Goal: Task Accomplishment & Management: Use online tool/utility

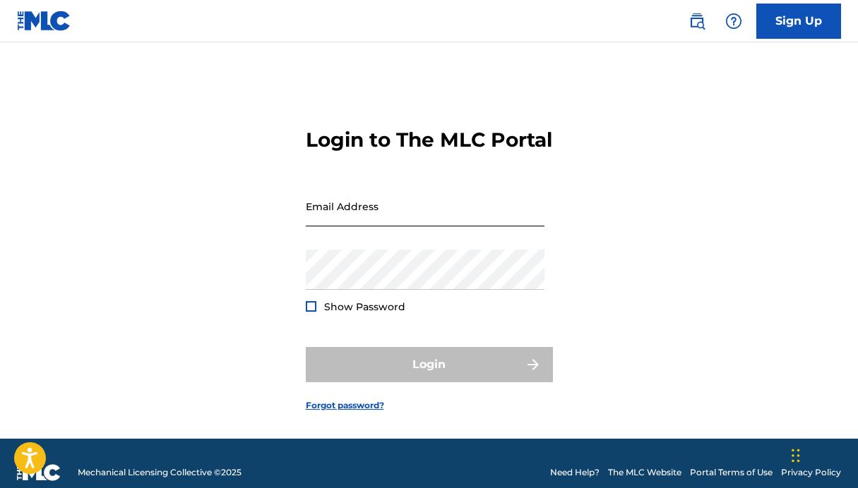
click at [403, 227] on input "Email Address" at bounding box center [425, 206] width 239 height 40
type input "[EMAIL_ADDRESS][DOMAIN_NAME]"
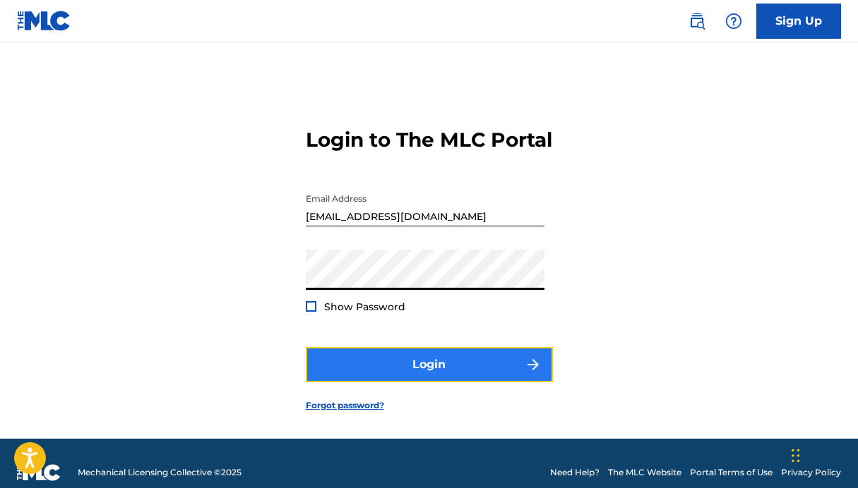
click at [414, 383] on button "Login" at bounding box center [429, 364] width 247 height 35
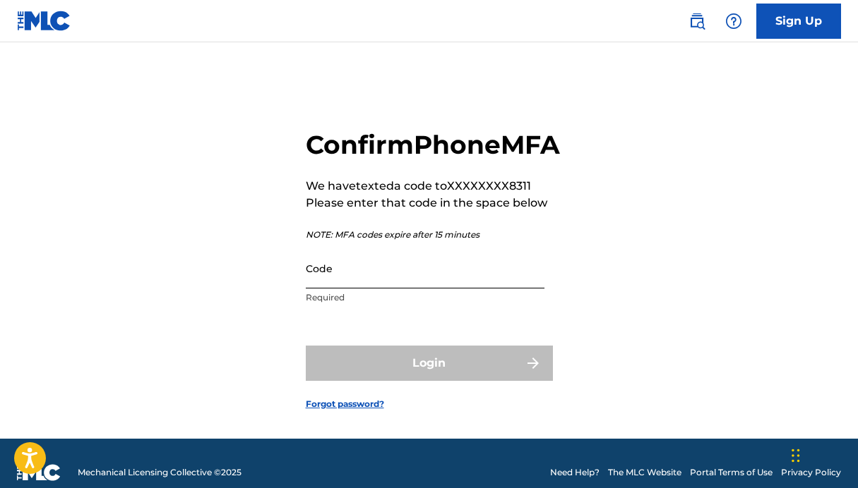
click at [361, 289] on input "Code" at bounding box center [425, 268] width 239 height 40
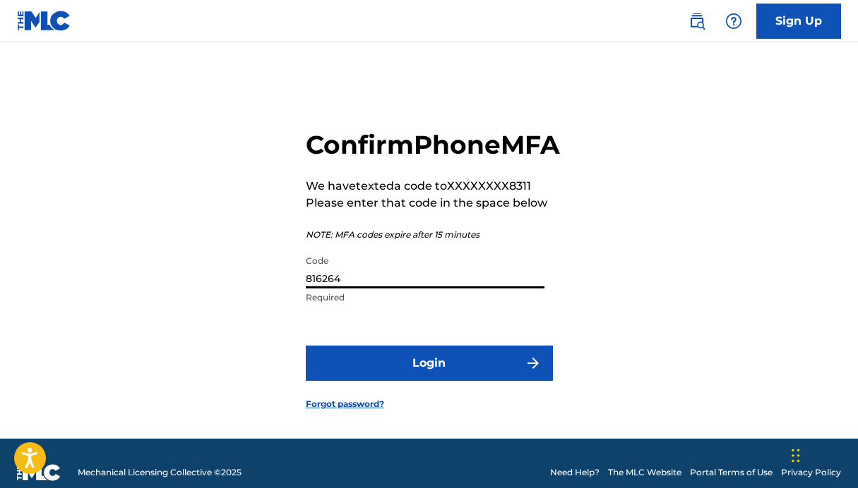
type input "816264"
click at [306, 346] on button "Login" at bounding box center [429, 363] width 247 height 35
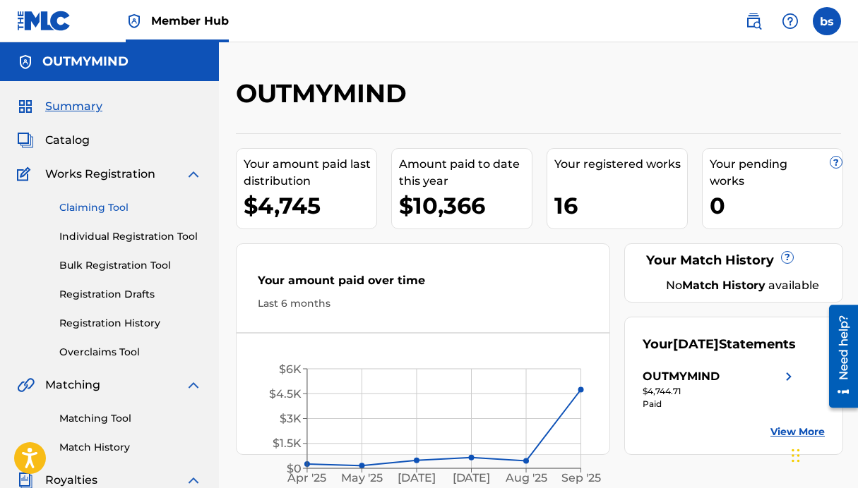
click at [83, 203] on link "Claiming Tool" at bounding box center [130, 207] width 143 height 15
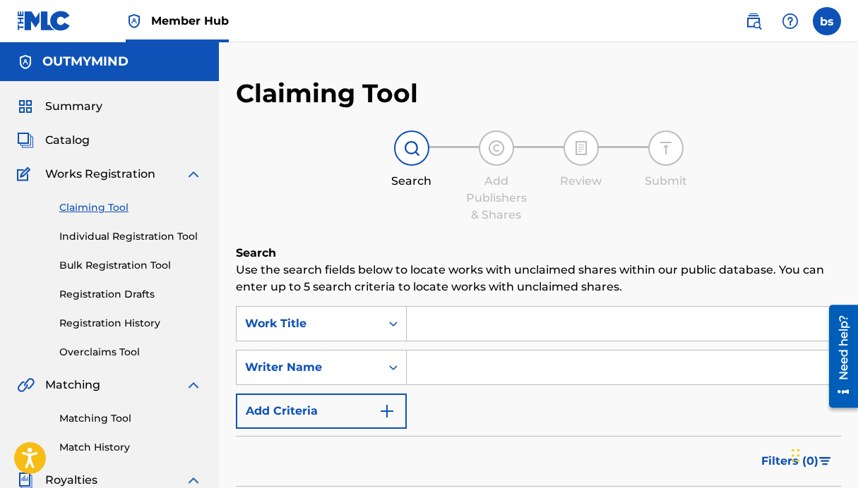
click at [464, 314] on input "Search Form" at bounding box center [623, 324] width 433 height 34
click at [338, 315] on div "Work Title" at bounding box center [308, 324] width 144 height 27
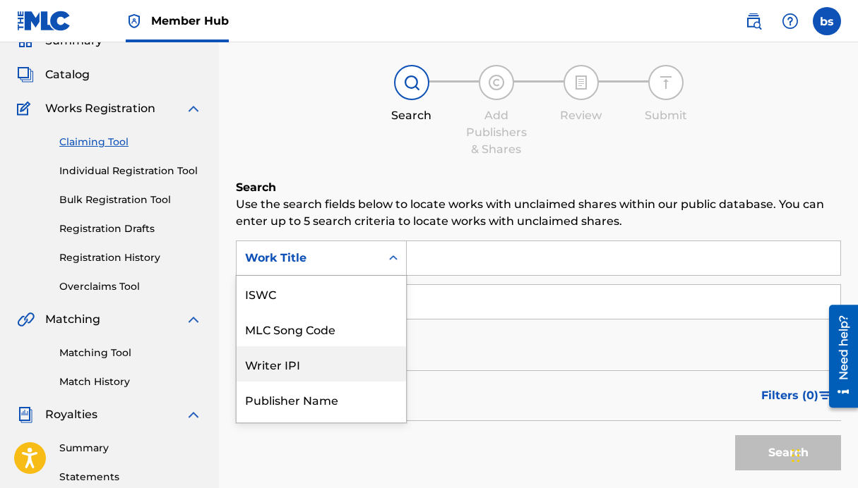
scroll to position [35, 0]
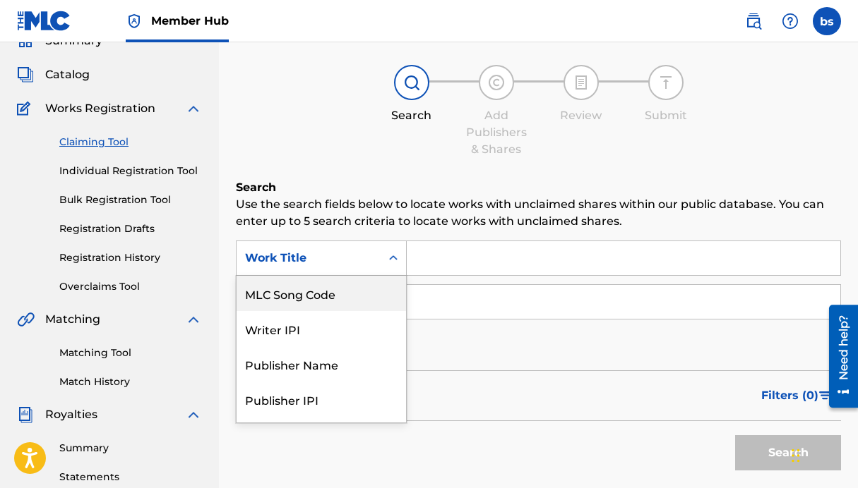
click at [486, 204] on p "Use the search fields below to locate works with unclaimed shares within our pu…" at bounding box center [538, 213] width 605 height 34
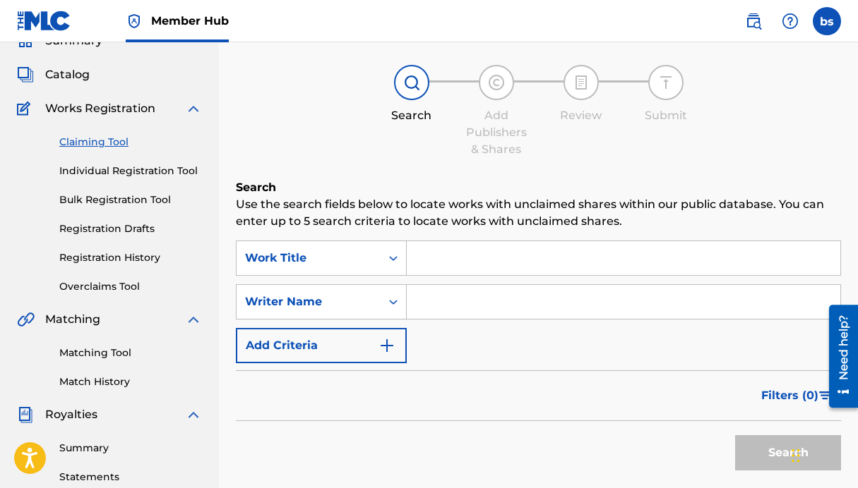
click at [457, 262] on input "Search Form" at bounding box center [623, 258] width 433 height 34
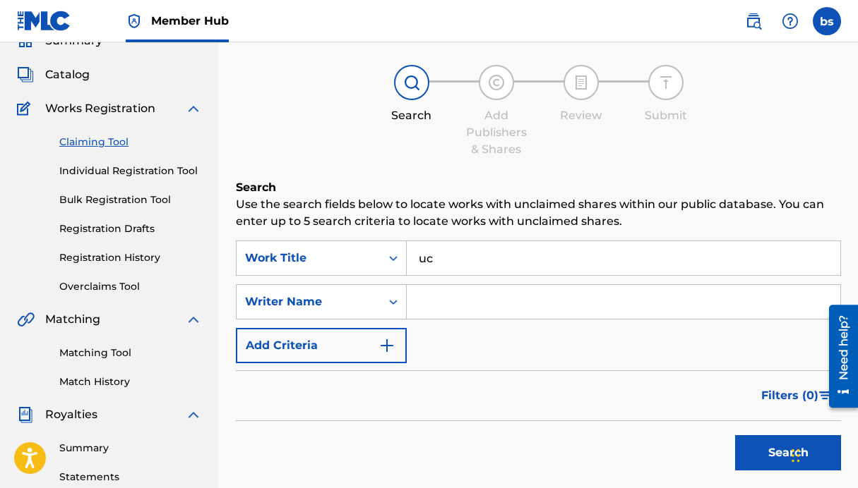
type input "u"
type input "yuck"
click at [537, 291] on input "Search Form" at bounding box center [623, 302] width 433 height 34
click at [735, 436] on button "Search" at bounding box center [788, 453] width 106 height 35
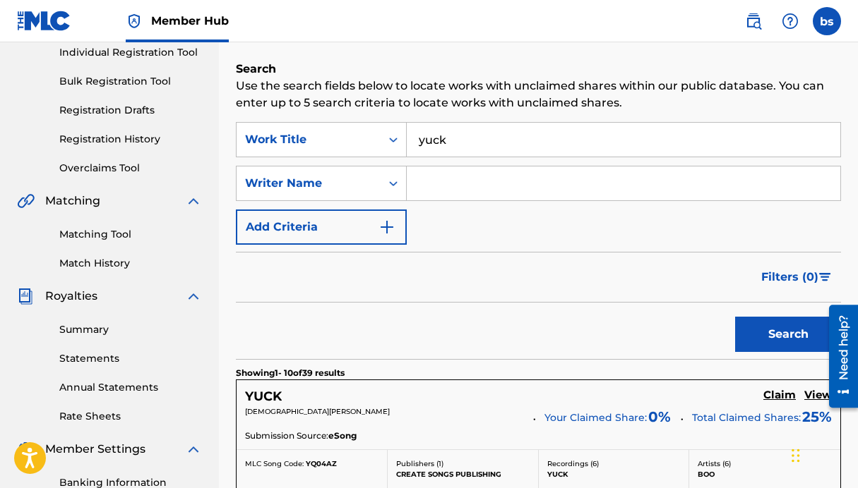
scroll to position [164, 0]
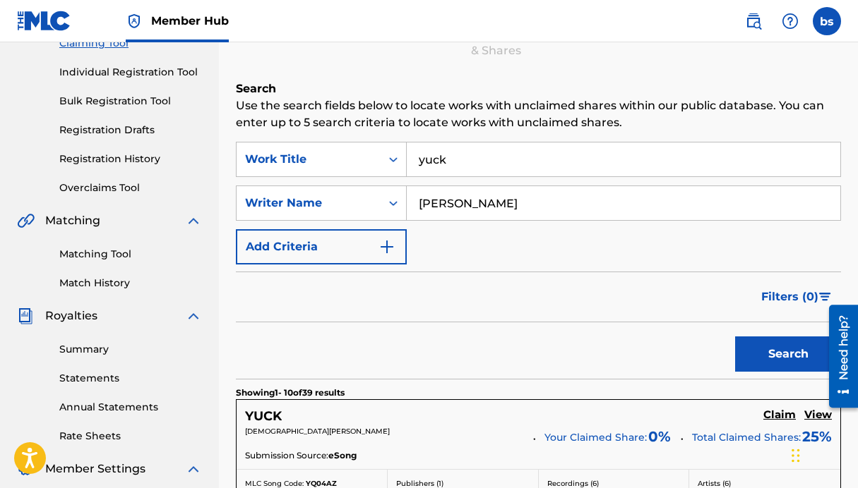
click at [735, 337] on button "Search" at bounding box center [788, 354] width 106 height 35
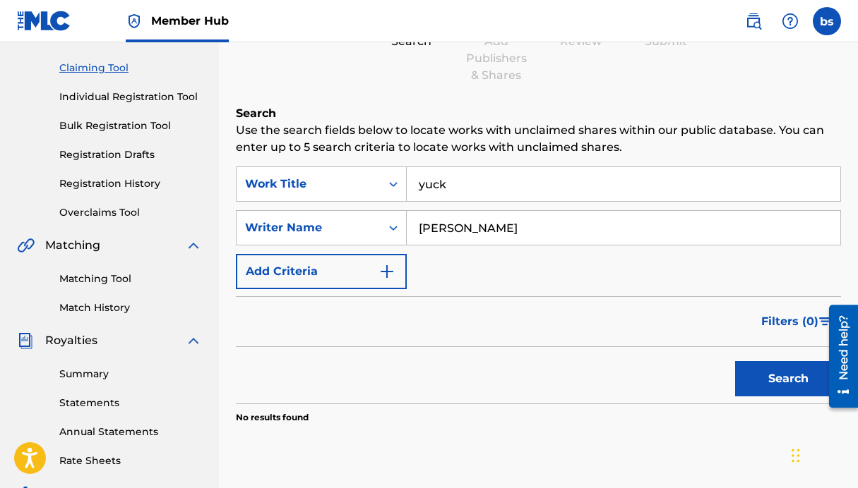
scroll to position [134, 0]
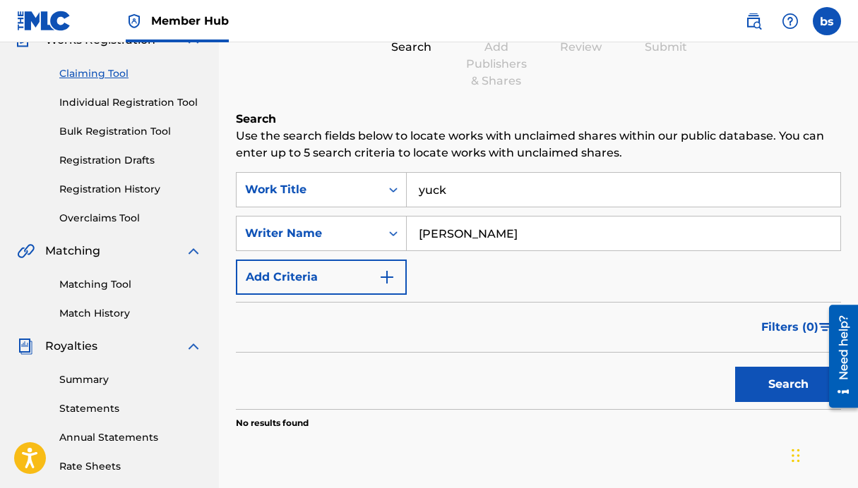
click at [440, 234] on input "[PERSON_NAME]" at bounding box center [623, 234] width 433 height 34
type input "[PERSON_NAME]"
click at [735, 367] on button "Search" at bounding box center [788, 384] width 106 height 35
drag, startPoint x: 524, startPoint y: 232, endPoint x: 396, endPoint y: 231, distance: 128.5
click at [400, 232] on div "SearchWithCriteria59aa2385-8ba1-4504-b04f-98d1f8424e64 Writer Name [PERSON_NAME]" at bounding box center [538, 233] width 605 height 35
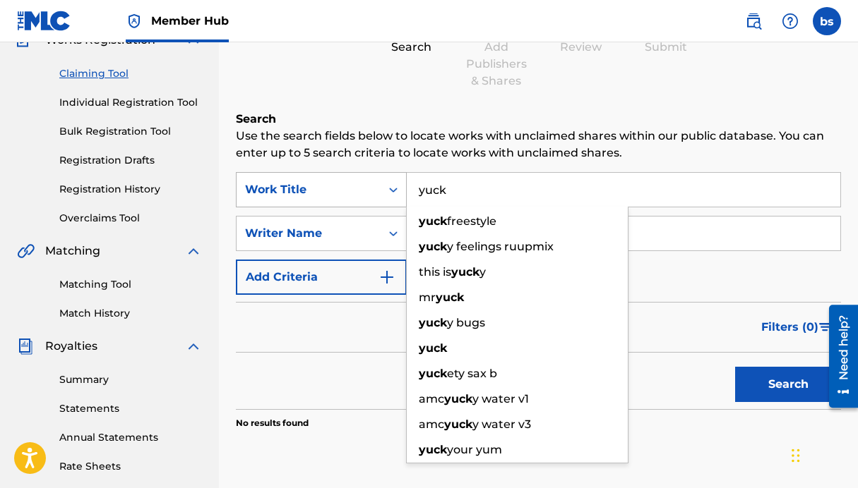
drag, startPoint x: 464, startPoint y: 189, endPoint x: 402, endPoint y: 186, distance: 61.5
click at [405, 189] on div "SearchWithCriteriac82b73e4-7ea3-406f-b486-e34ad5b879f7 Work Title yuck yuck fre…" at bounding box center [538, 189] width 605 height 35
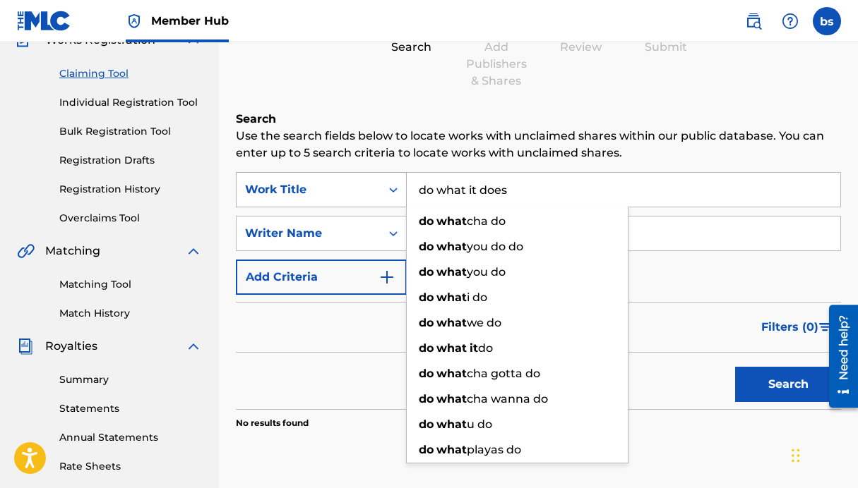
type input "do what it does"
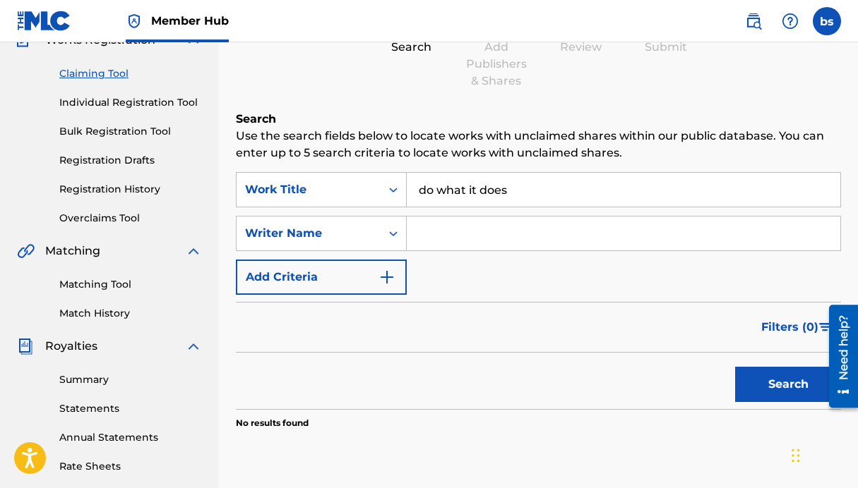
click at [445, 231] on input "Search Form" at bounding box center [623, 234] width 433 height 34
type input "[PERSON_NAME]"
click at [735, 367] on button "Search" at bounding box center [788, 384] width 106 height 35
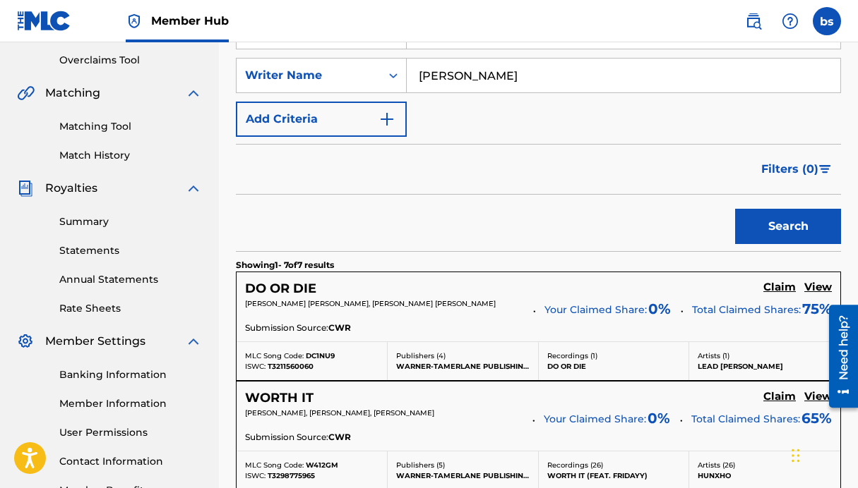
scroll to position [0, 0]
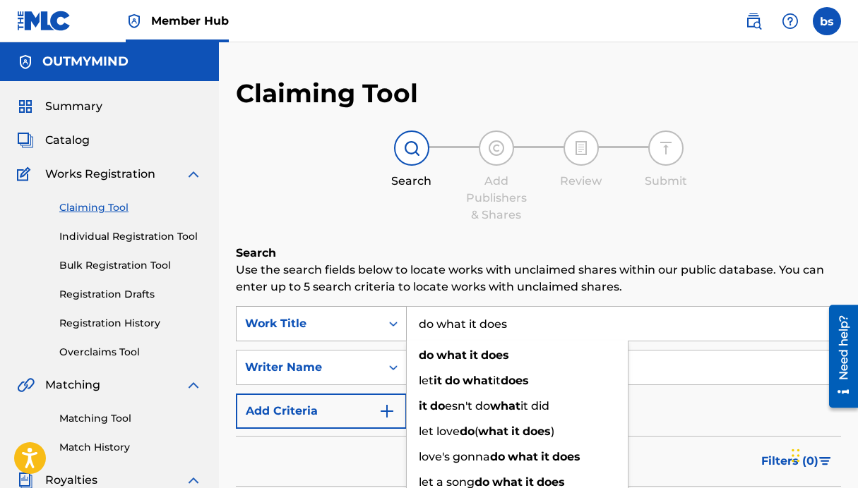
drag, startPoint x: 524, startPoint y: 320, endPoint x: 390, endPoint y: 319, distance: 134.1
click at [391, 319] on div "SearchWithCriteriac82b73e4-7ea3-406f-b486-e34ad5b879f7 Work Title do what it do…" at bounding box center [538, 323] width 605 height 35
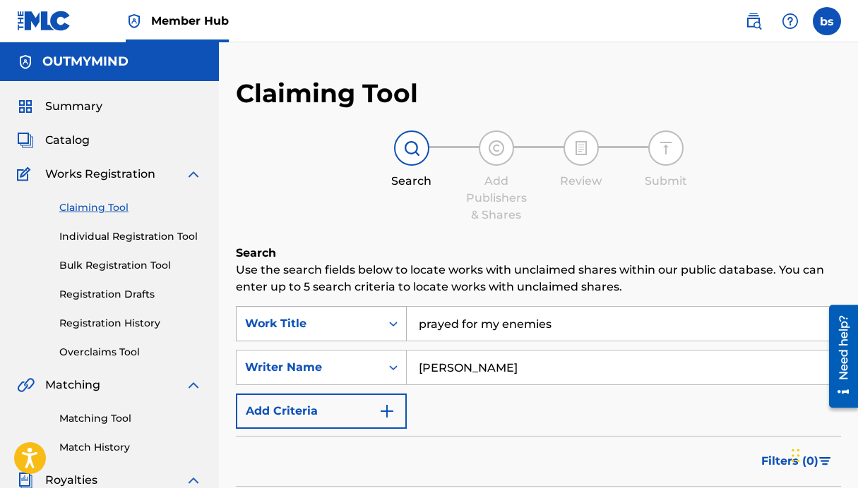
type input "prayed for my enemies"
drag, startPoint x: 503, startPoint y: 366, endPoint x: 375, endPoint y: 350, distance: 129.4
click at [375, 350] on div "SearchWithCriteria59aa2385-8ba1-4504-b04f-98d1f8424e64 Writer Name [PERSON_NAME]" at bounding box center [538, 367] width 605 height 35
click at [828, 18] on label at bounding box center [826, 21] width 28 height 28
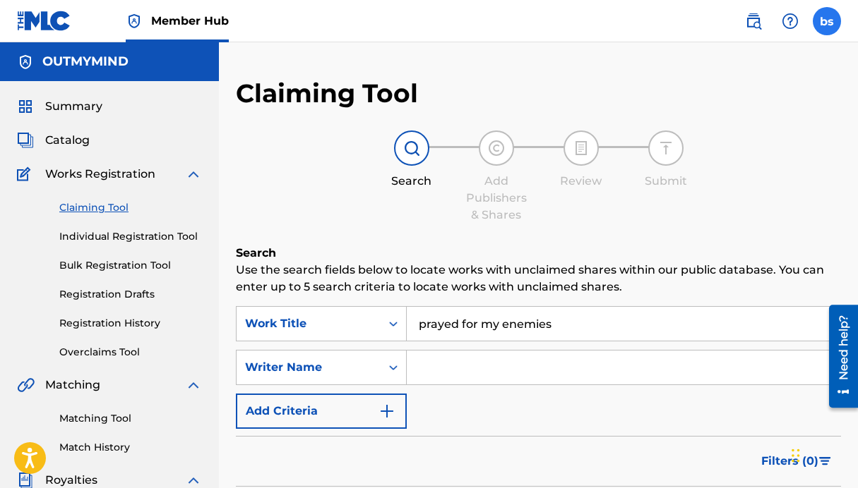
click at [827, 21] on input "bs [PERSON_NAME] [EMAIL_ADDRESS][DOMAIN_NAME] Notification Preferences Profile …" at bounding box center [827, 21] width 0 height 0
drag, startPoint x: 597, startPoint y: 330, endPoint x: 393, endPoint y: 315, distance: 204.5
click at [393, 315] on div "SearchWithCriteriac82b73e4-7ea3-406f-b486-e34ad5b879f7 Work Title prayed for my…" at bounding box center [538, 323] width 605 height 35
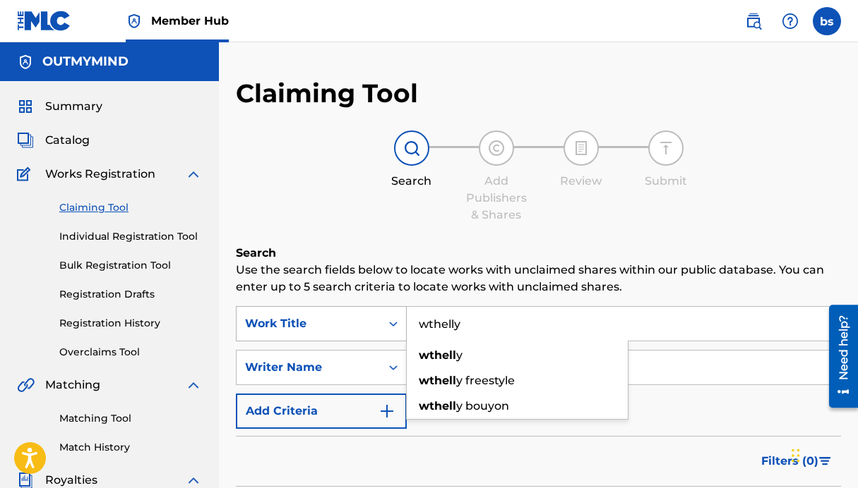
type input "wthelly"
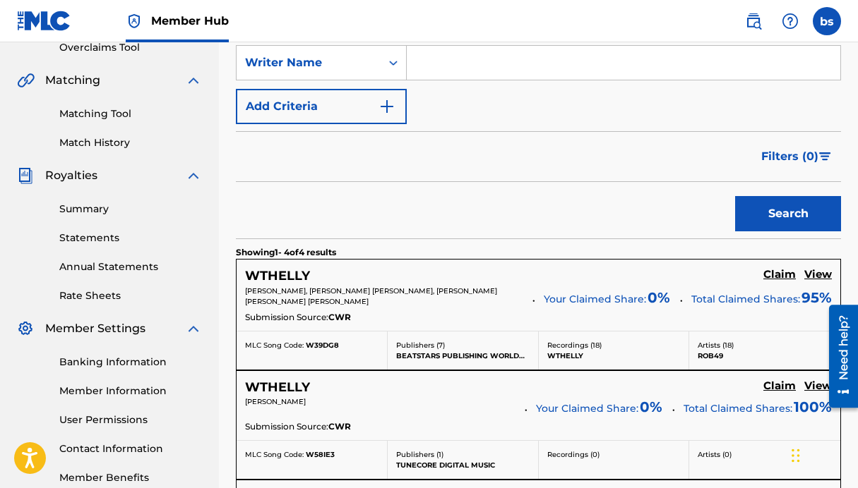
scroll to position [306, 0]
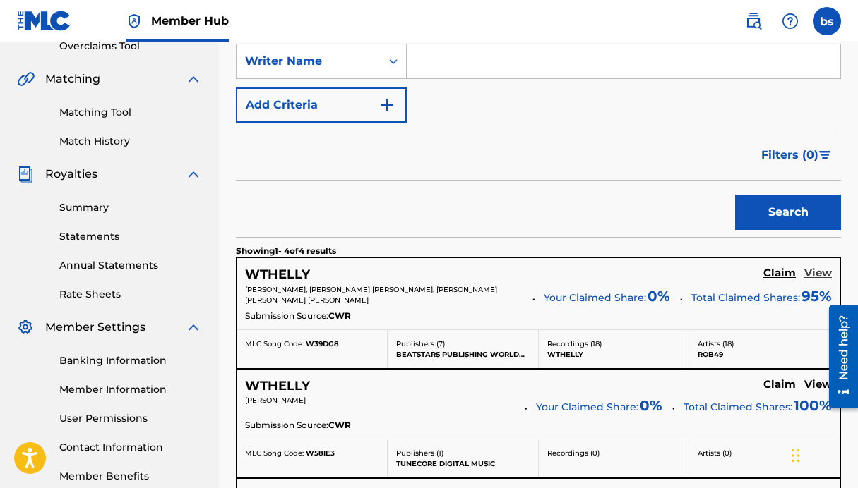
click at [814, 276] on h5 "View" at bounding box center [818, 273] width 28 height 13
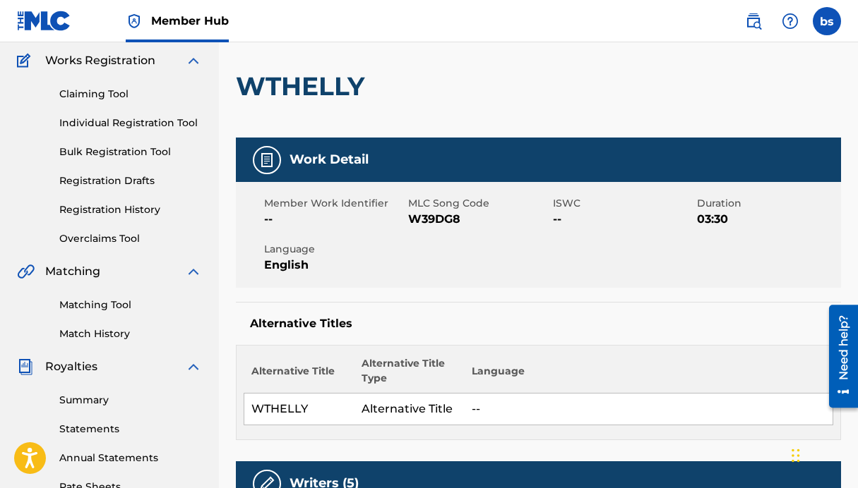
scroll to position [107, 0]
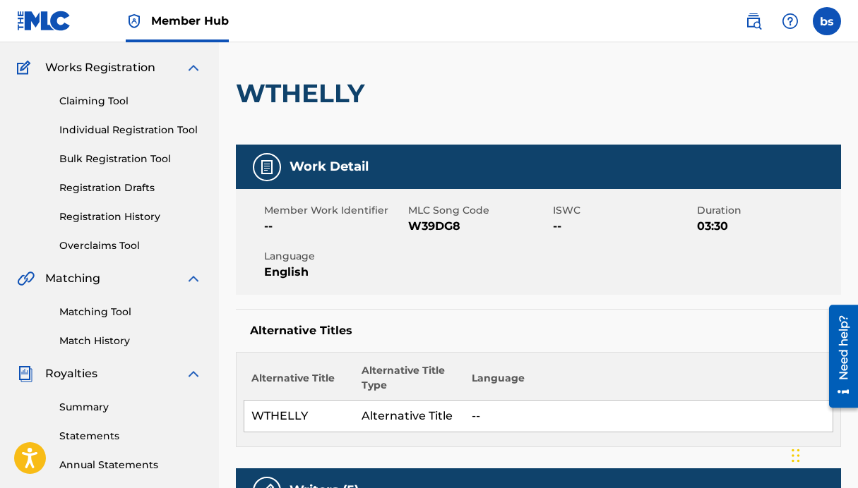
scroll to position [306, 0]
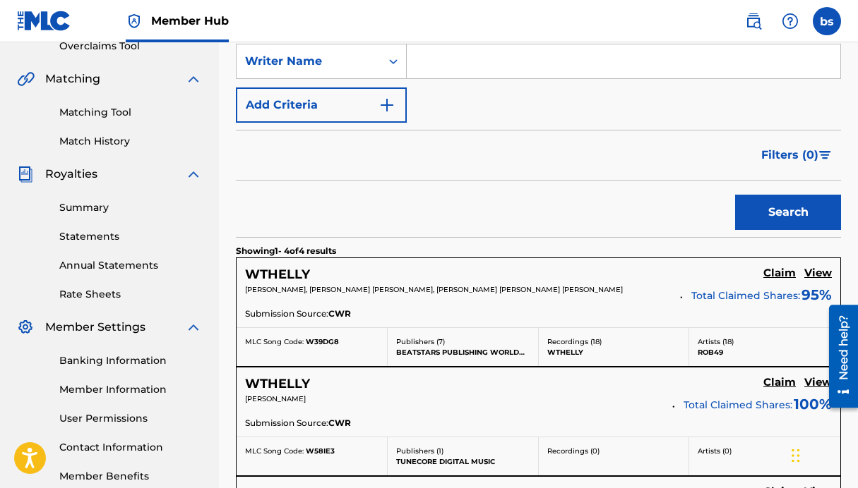
click at [841, 26] on nav "Member Hub bs bs [PERSON_NAME] [EMAIL_ADDRESS][DOMAIN_NAME] Notification Prefer…" at bounding box center [429, 21] width 858 height 42
click at [831, 24] on label at bounding box center [826, 21] width 28 height 28
click at [827, 21] on input "bs [PERSON_NAME] [EMAIL_ADDRESS][DOMAIN_NAME] Notification Preferences Profile …" at bounding box center [827, 21] width 0 height 0
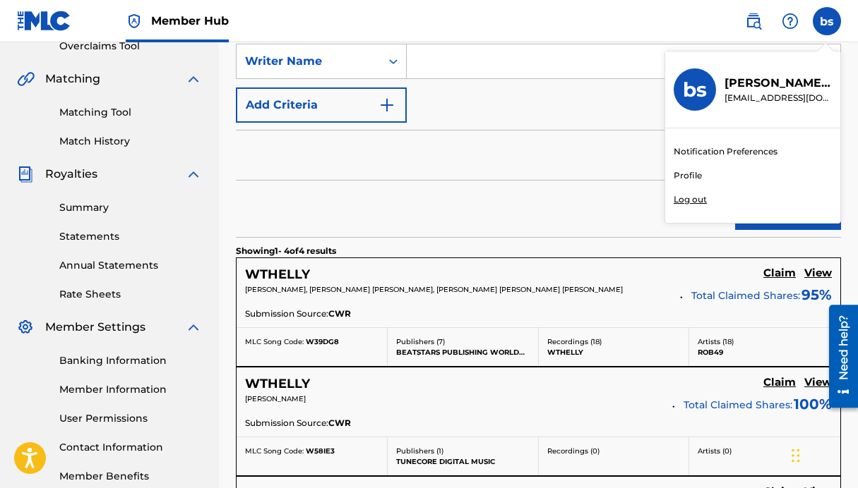
click at [695, 200] on p "Log out" at bounding box center [689, 199] width 33 height 13
click at [827, 21] on input "bs [PERSON_NAME] [EMAIL_ADDRESS][DOMAIN_NAME] Notification Preferences Profile …" at bounding box center [827, 21] width 0 height 0
